Goal: Information Seeking & Learning: Learn about a topic

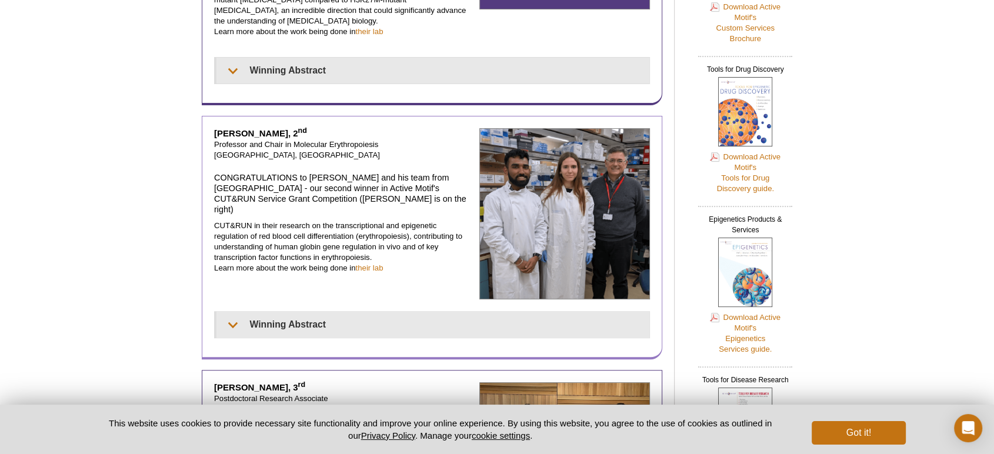
scroll to position [435, 0]
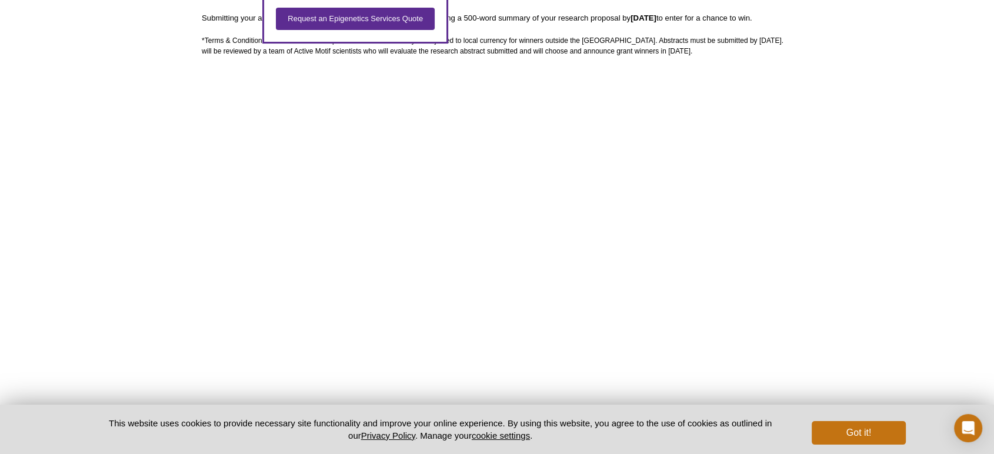
scroll to position [348, 0]
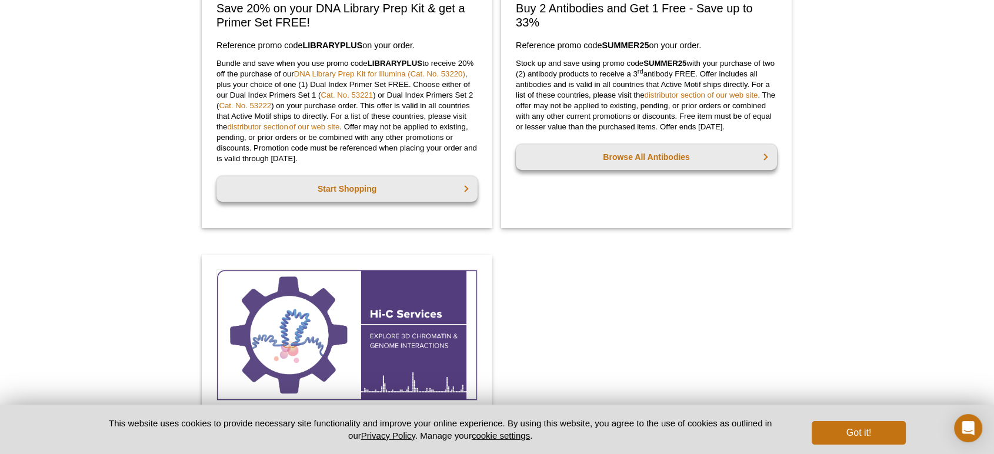
scroll to position [790, 0]
